Goal: Task Accomplishment & Management: Manage account settings

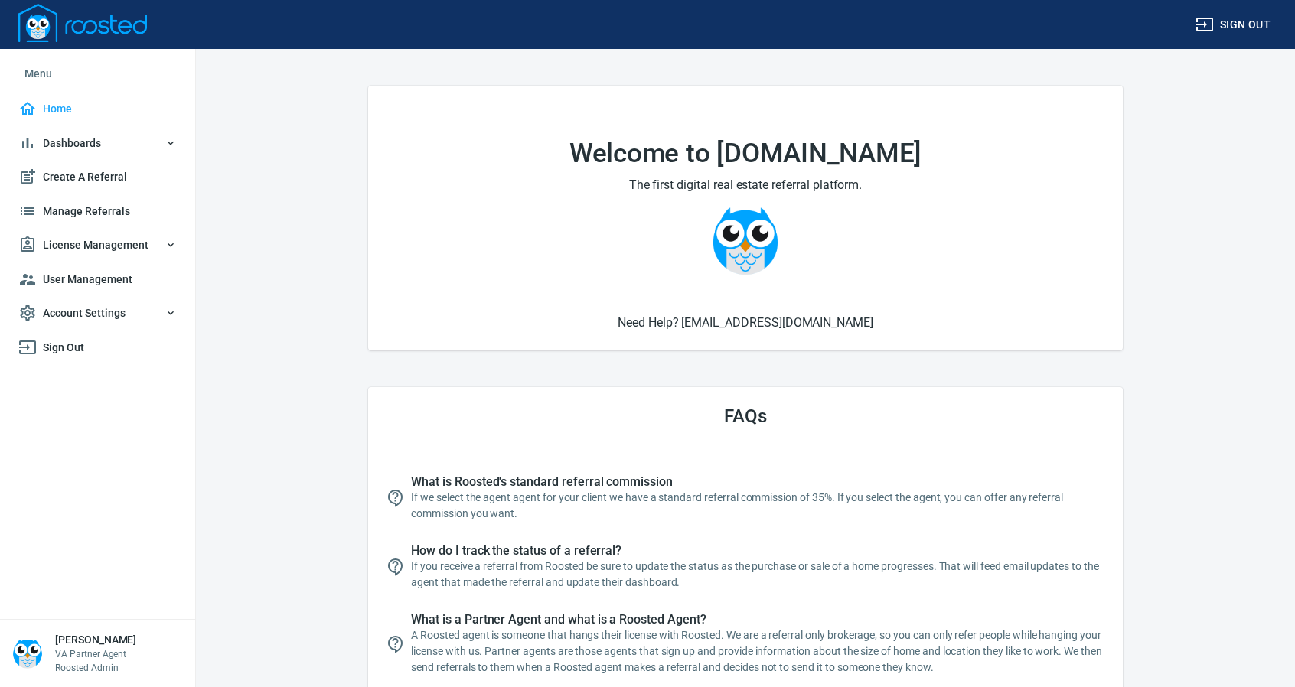
click at [107, 246] on span "License Management" at bounding box center [97, 245] width 158 height 19
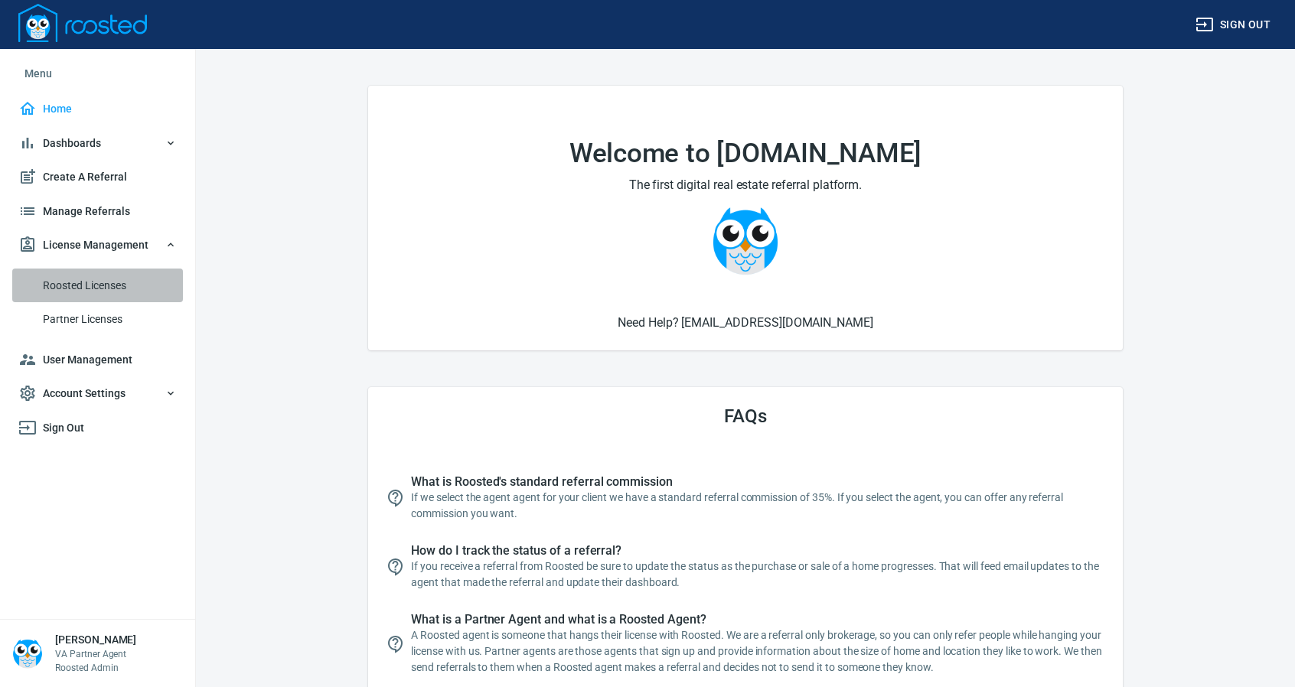
click at [100, 279] on span "Roosted Licenses" at bounding box center [110, 285] width 134 height 19
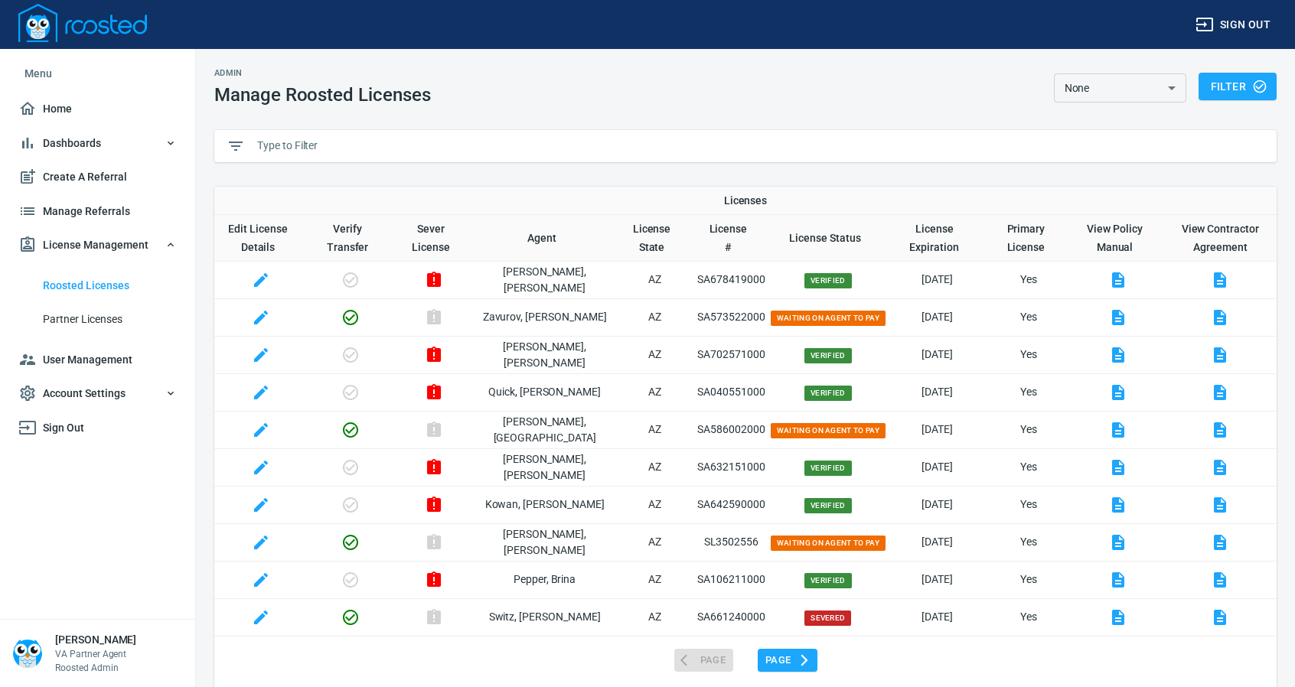
click at [323, 149] on input "text" at bounding box center [760, 146] width 1007 height 23
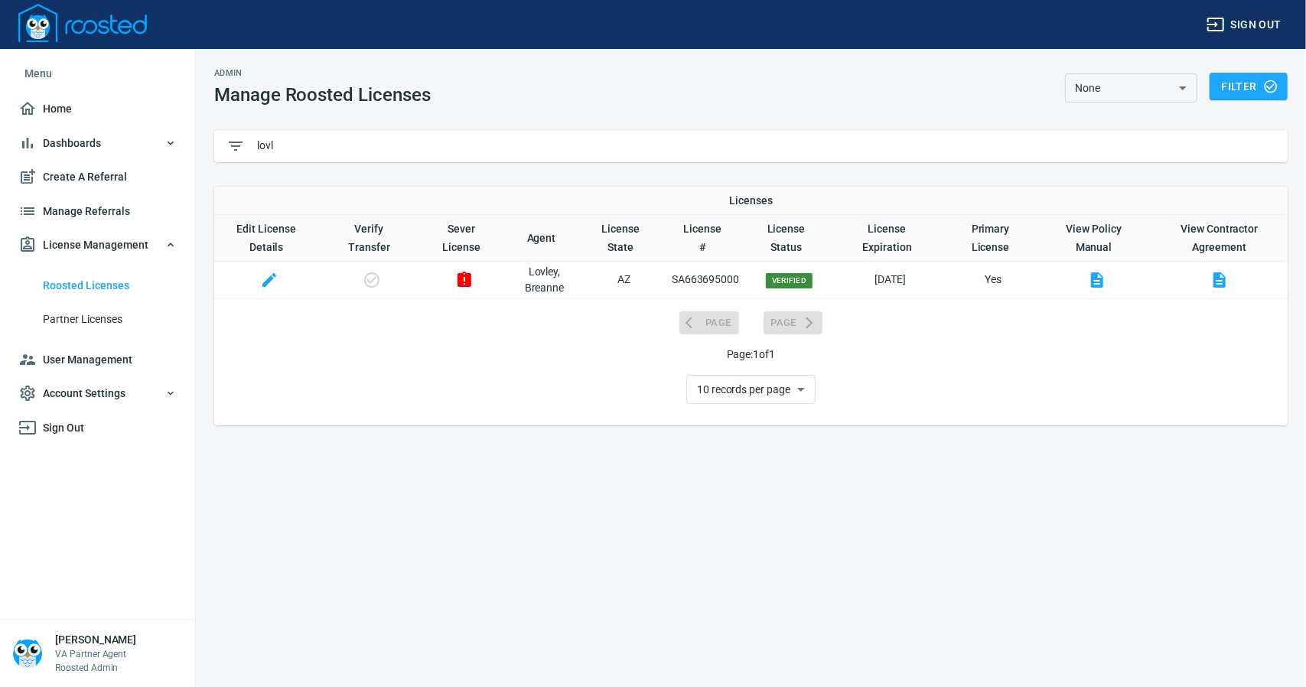
type input "lovl"
click at [85, 202] on span "Manage Referrals" at bounding box center [97, 211] width 158 height 19
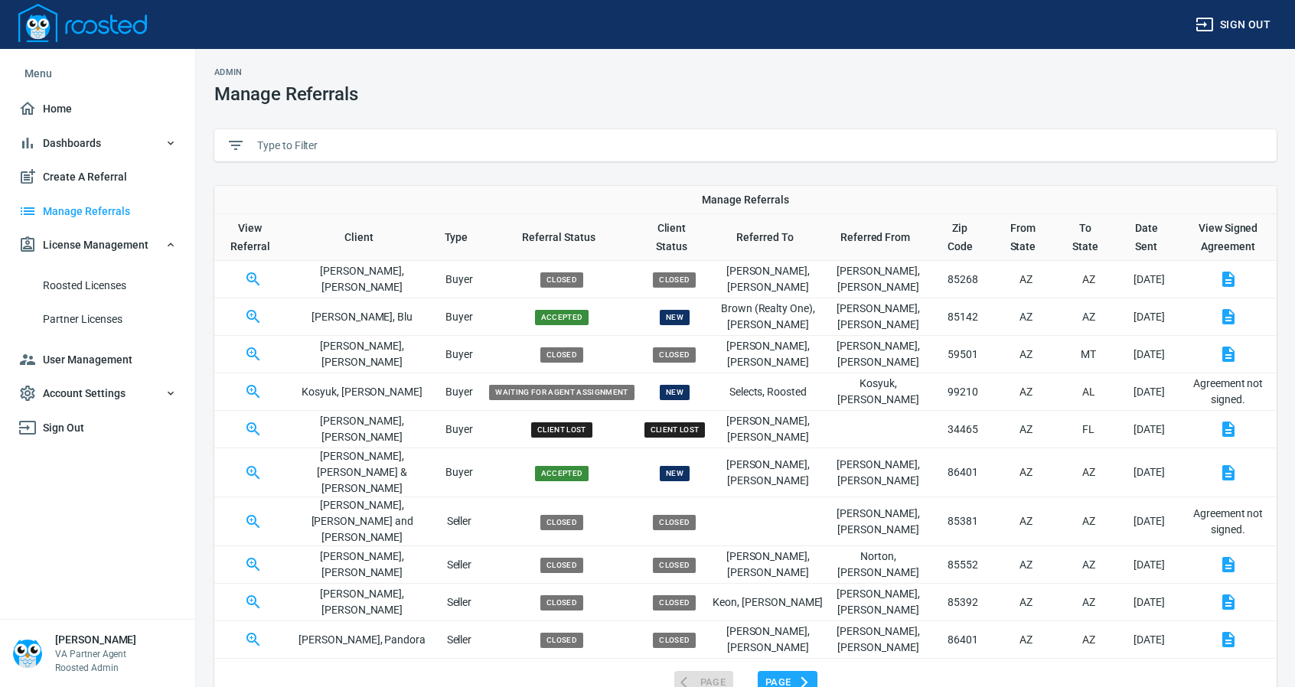
click at [348, 148] on input "text" at bounding box center [760, 145] width 1007 height 23
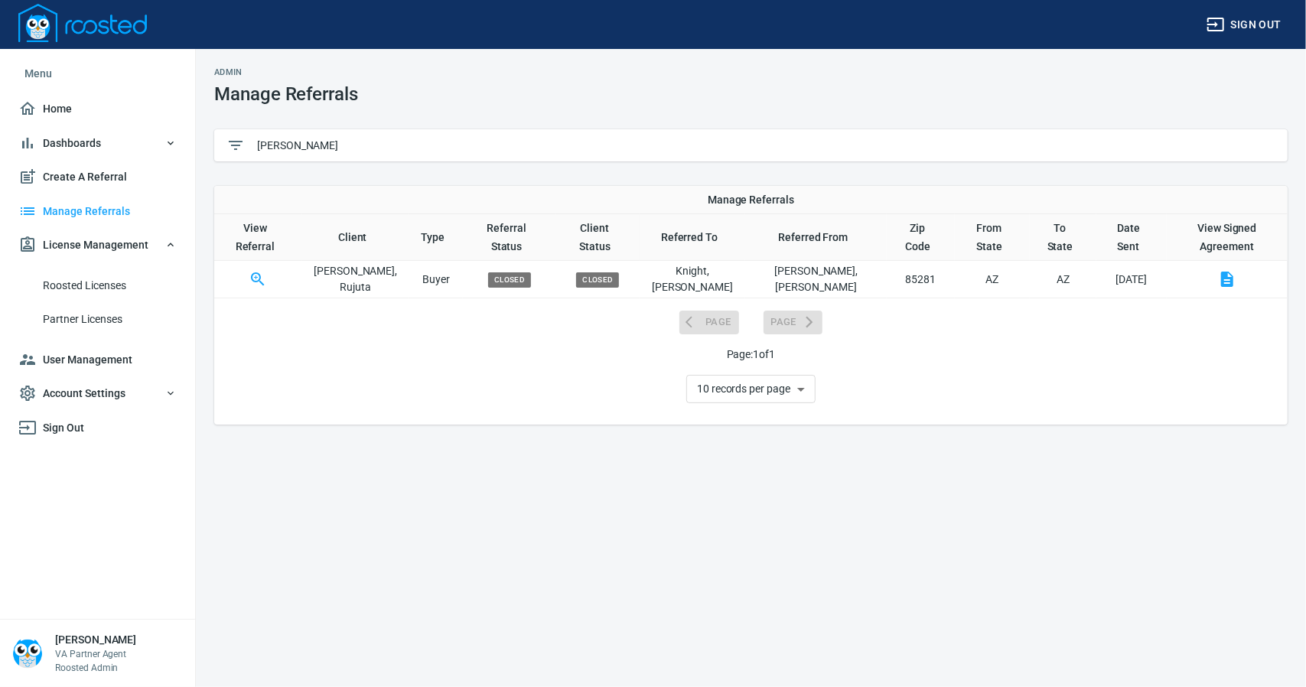
type input "[PERSON_NAME]"
click at [260, 270] on icon "button" at bounding box center [258, 279] width 18 height 18
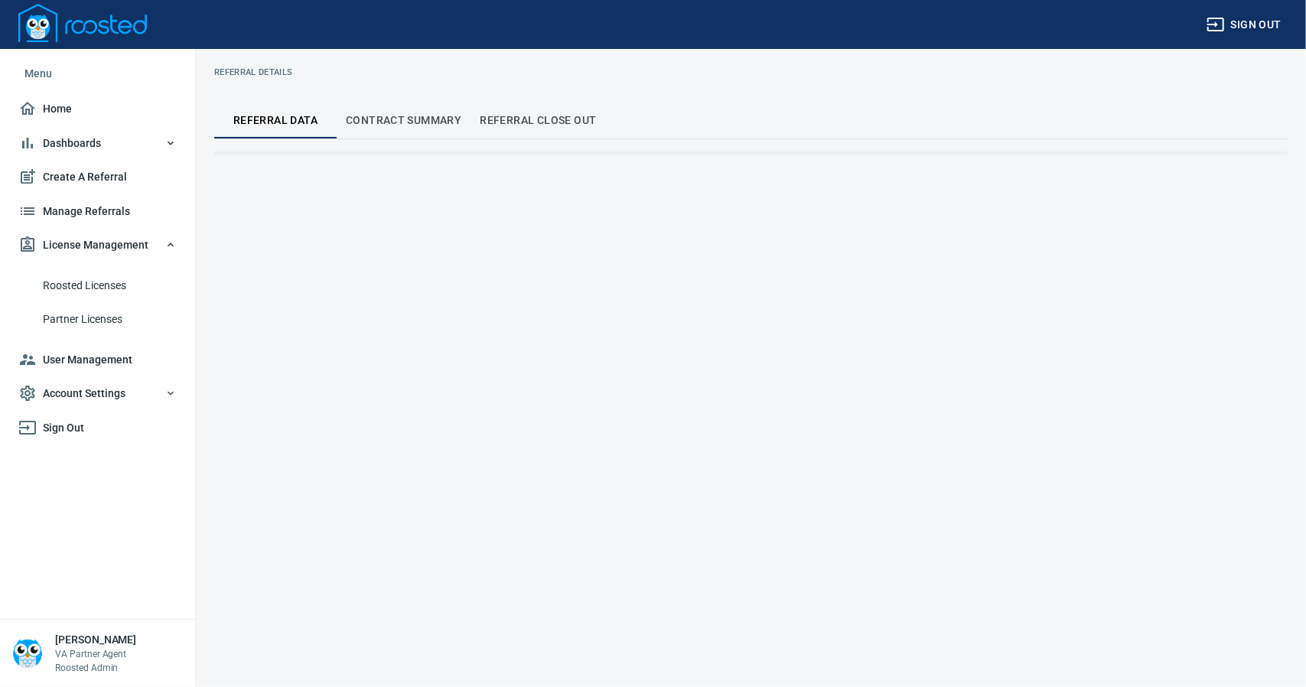
select select "closed"
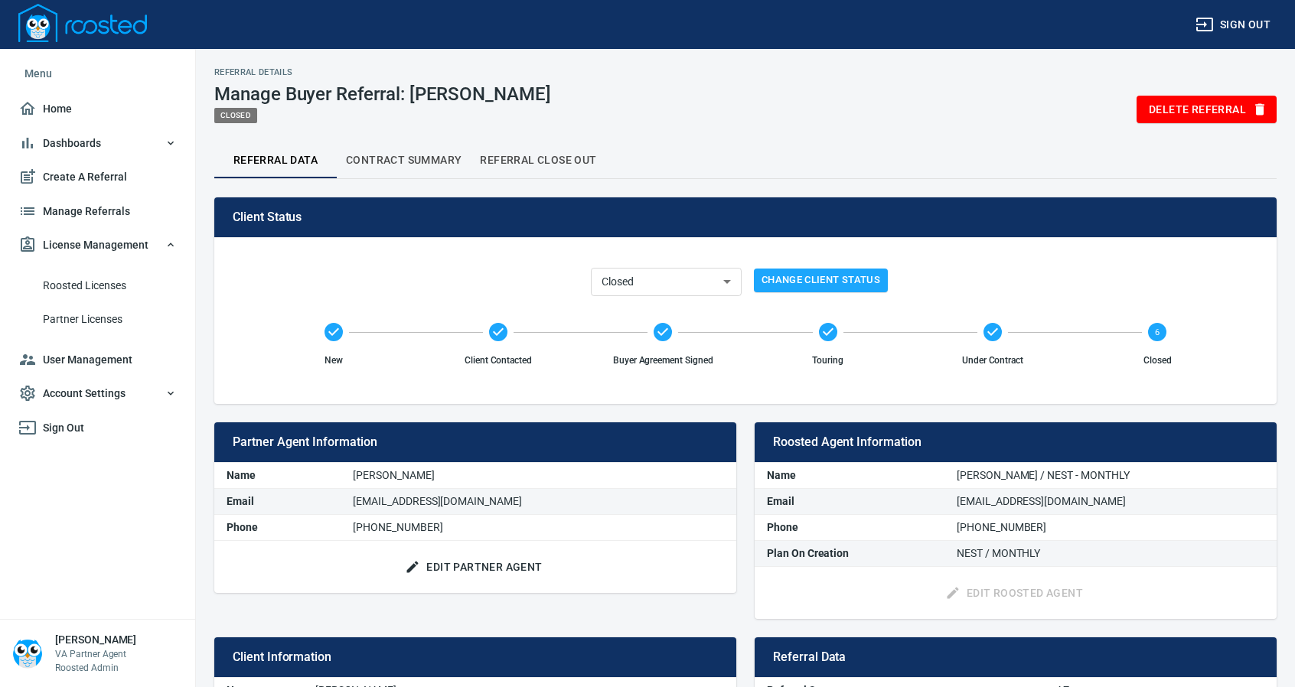
click at [543, 157] on span "Referral Close Out" at bounding box center [538, 160] width 116 height 19
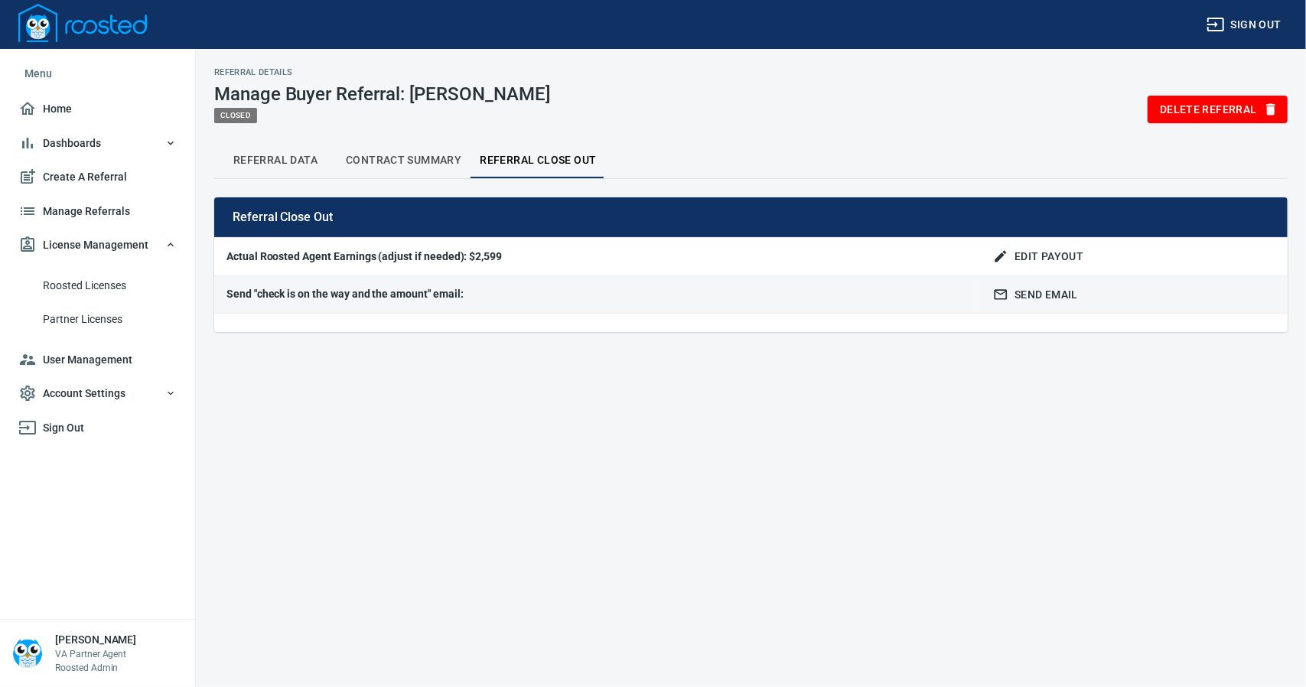
click at [1038, 253] on span "Edit Payout" at bounding box center [1039, 256] width 87 height 19
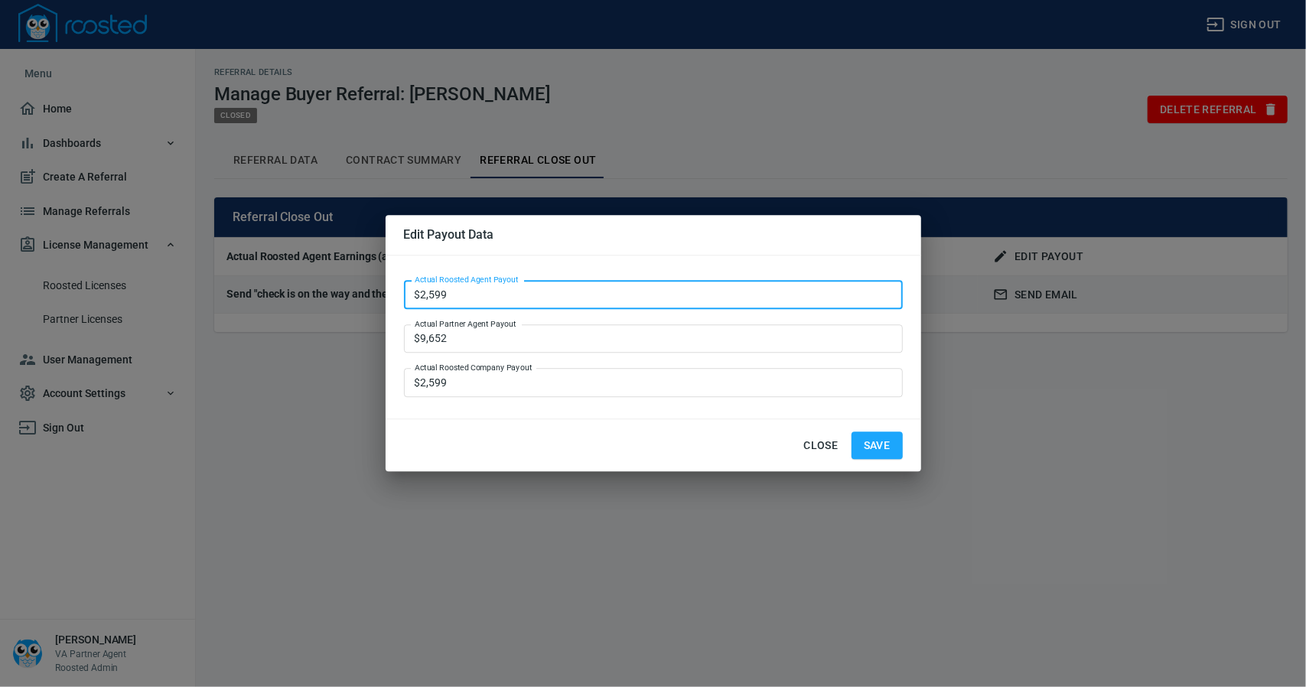
click at [453, 287] on input "$2,599" at bounding box center [653, 294] width 499 height 29
type input "$2"
type input "$3,464.93"
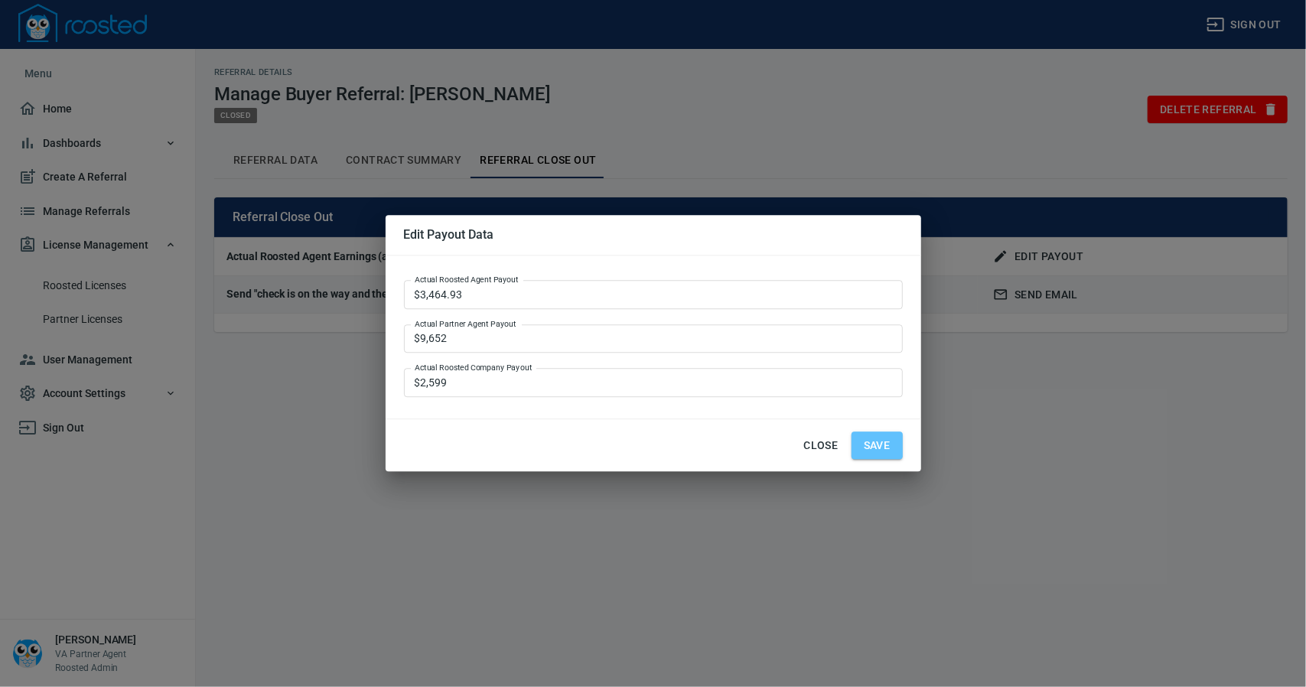
click at [891, 448] on button "Save" at bounding box center [877, 446] width 51 height 28
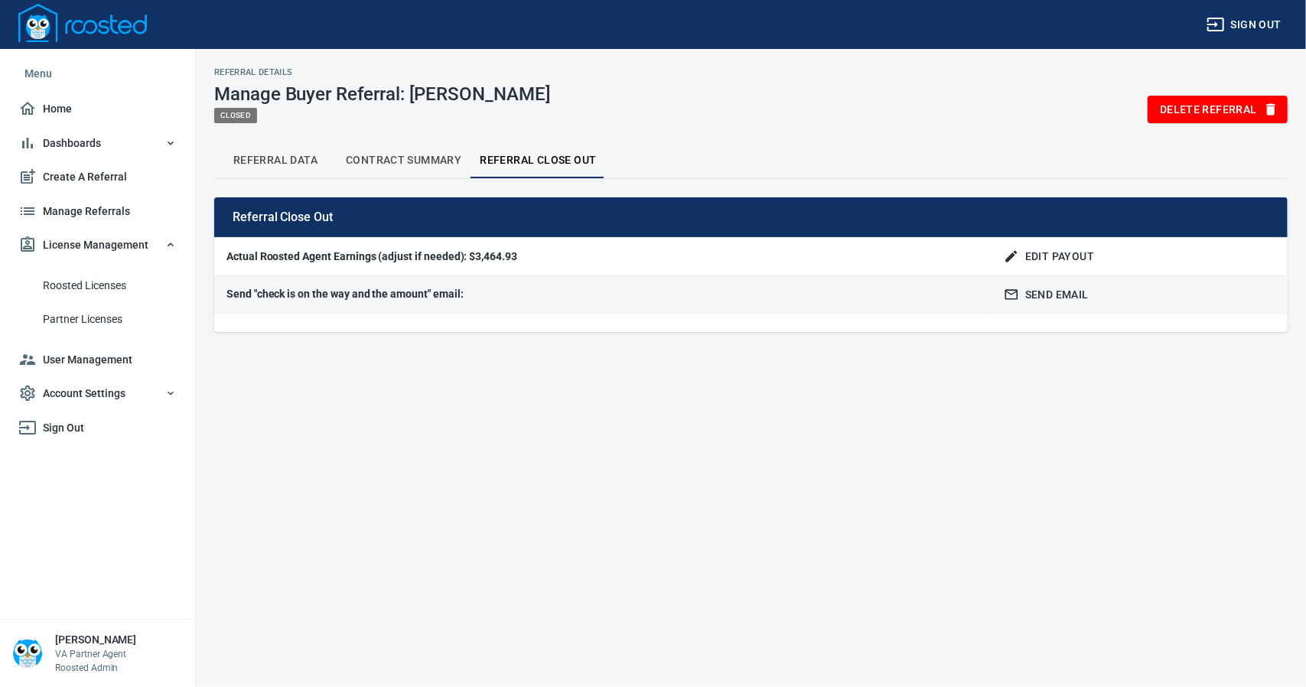
click at [427, 158] on span "Contract Summary" at bounding box center [404, 160] width 116 height 19
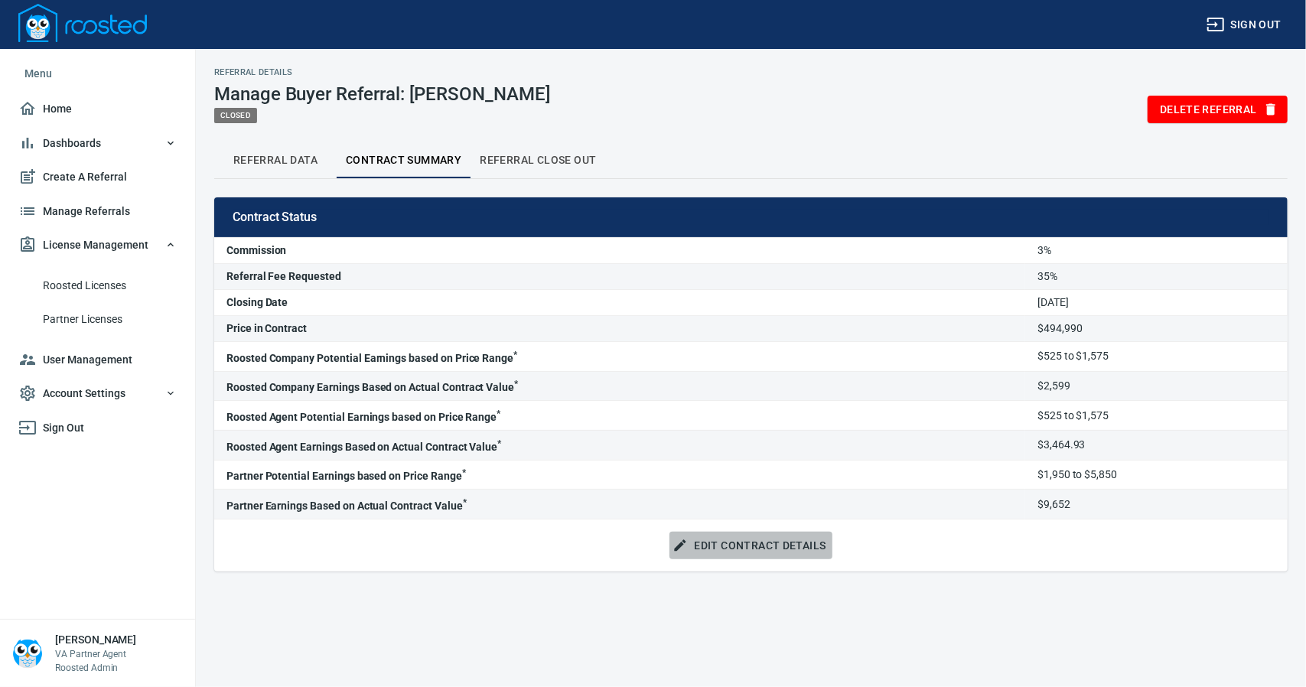
click at [758, 543] on span "Edit Contract Details" at bounding box center [751, 545] width 150 height 19
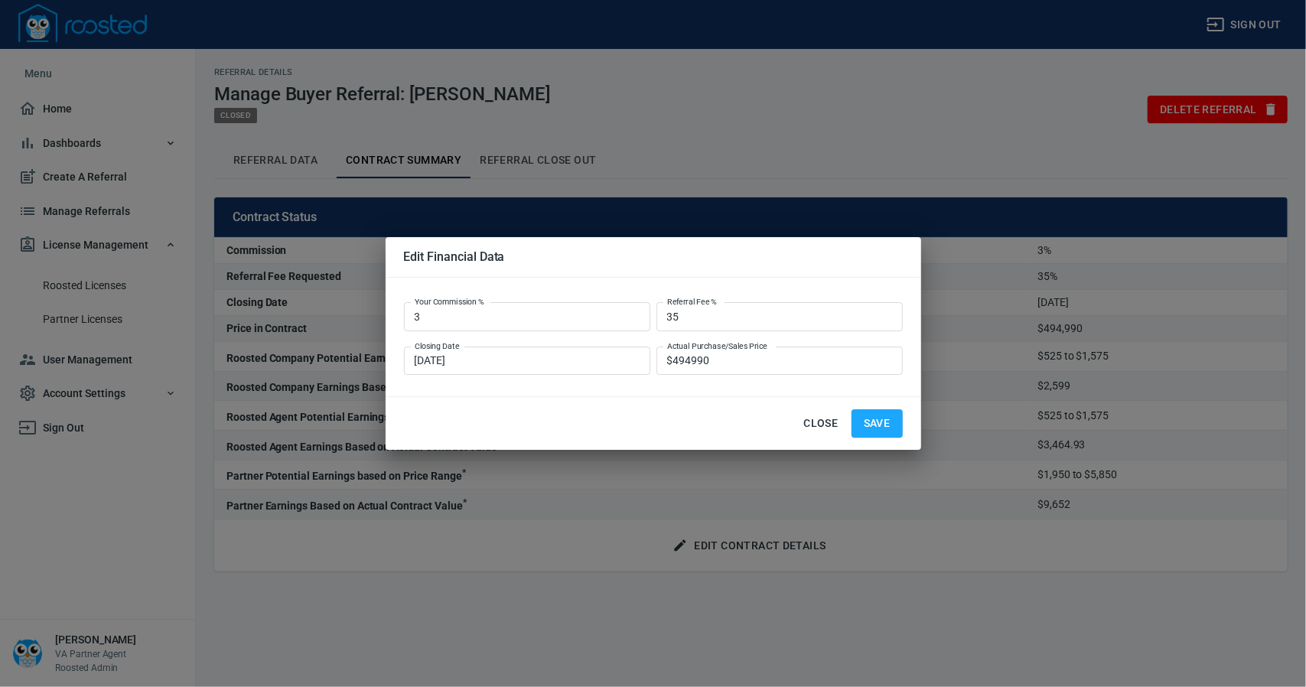
click at [823, 422] on span "Close" at bounding box center [821, 423] width 37 height 19
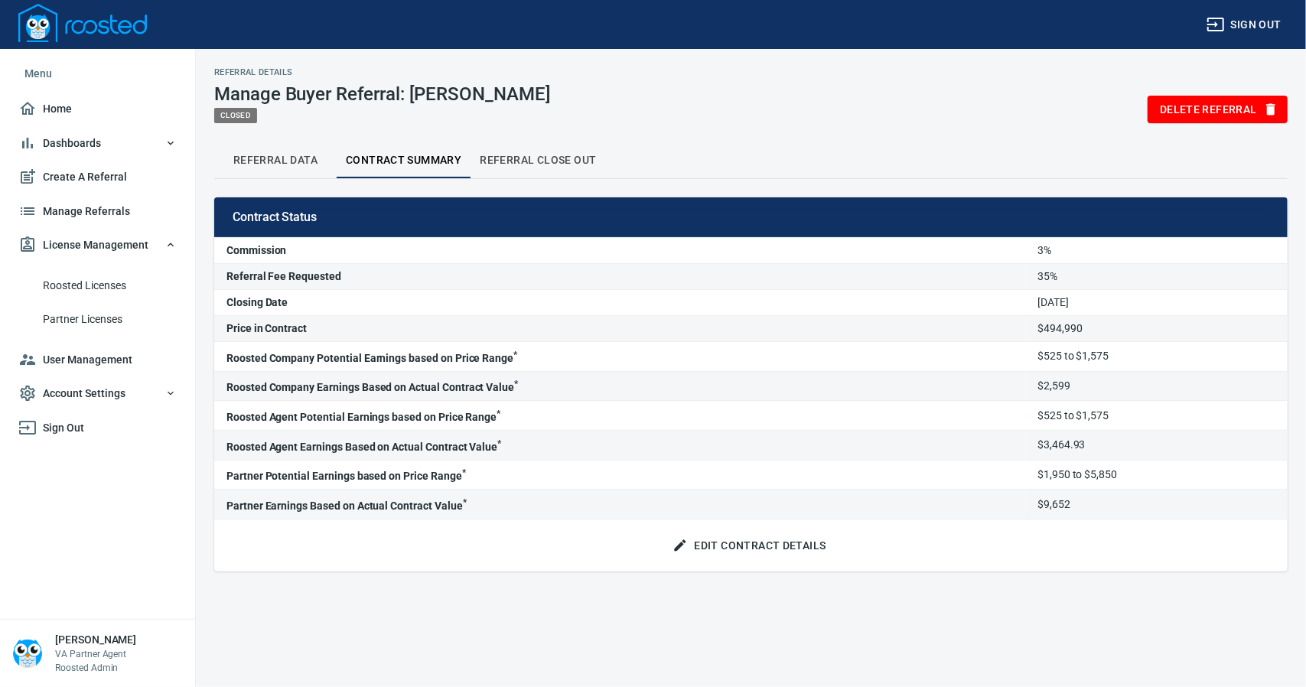
click at [277, 157] on span "Referral Data" at bounding box center [275, 160] width 104 height 19
select select "closed"
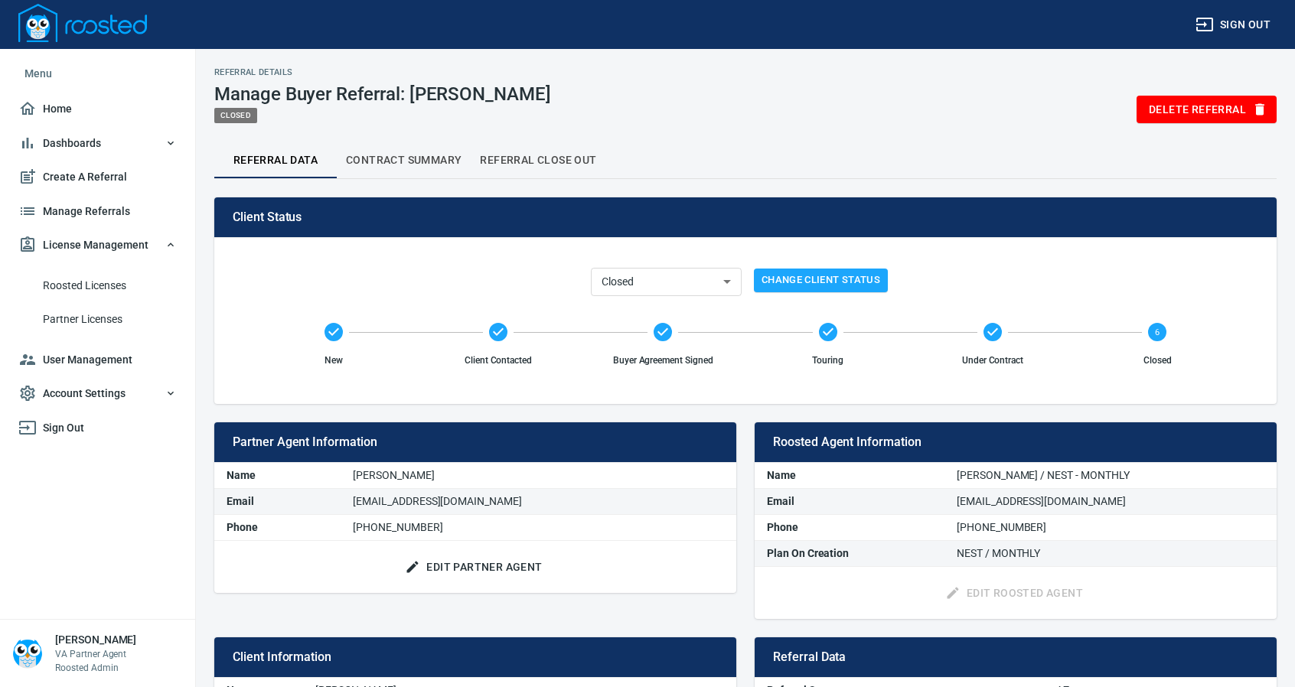
scroll to position [216, 0]
